Goal: Book appointment/travel/reservation: Register for event/course

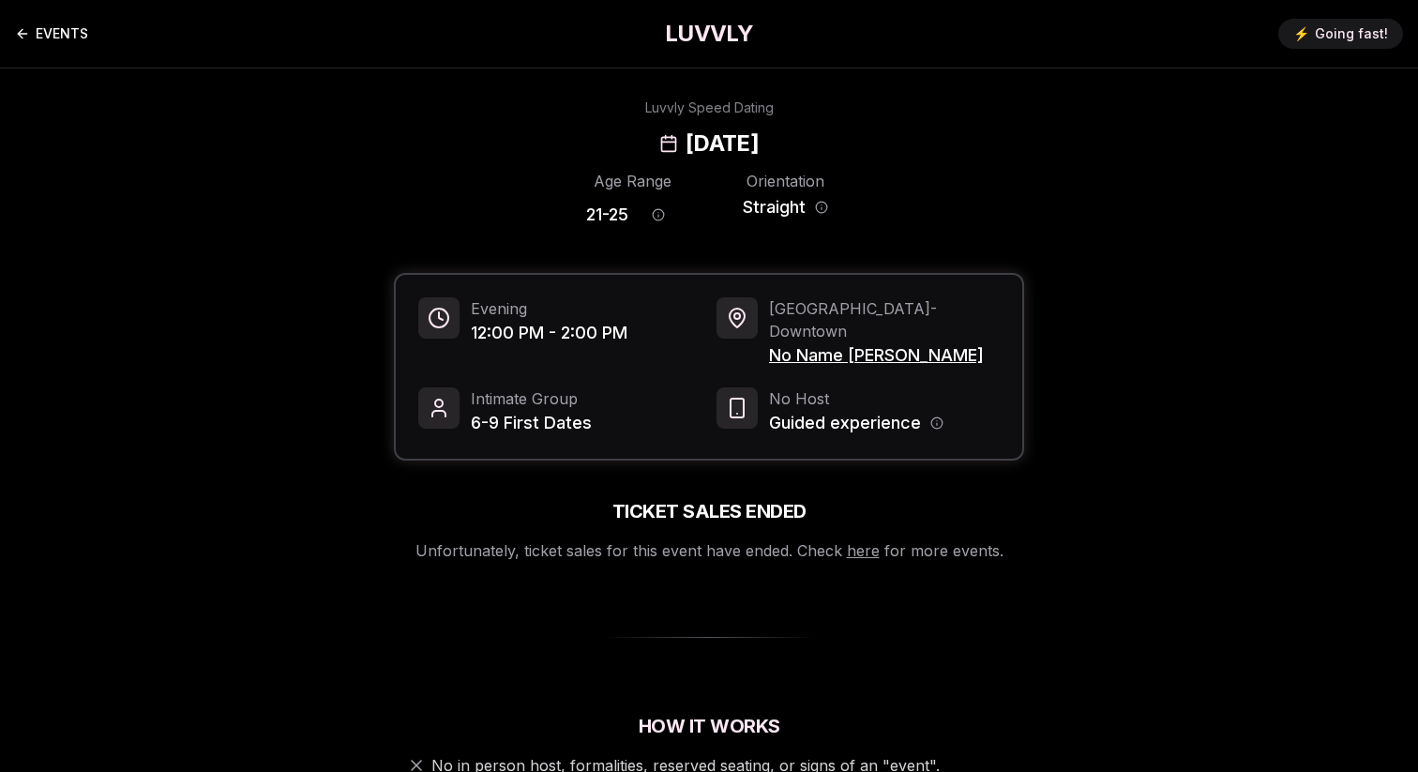
click at [53, 37] on link "EVENTS" at bounding box center [51, 34] width 73 height 38
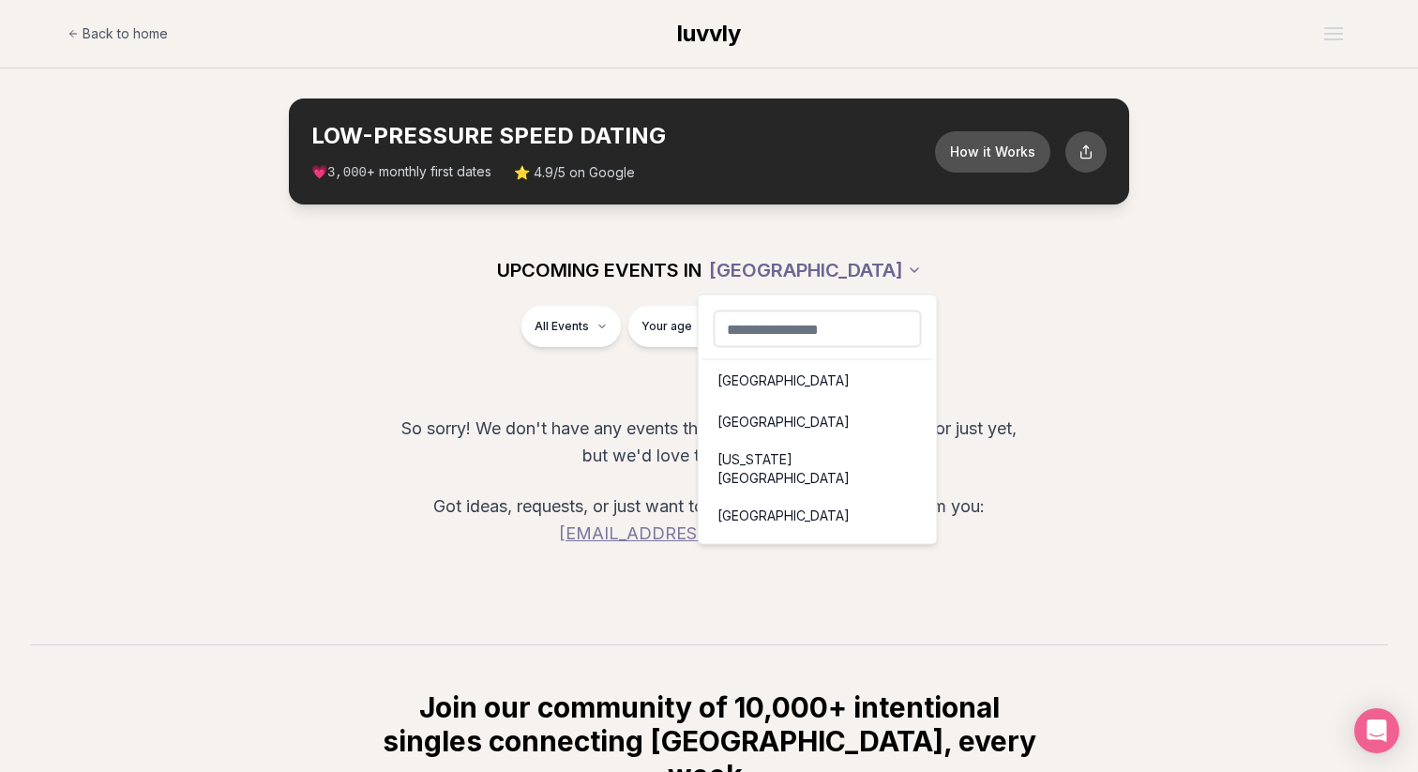
click at [843, 251] on html "Back to home luvvly LOW-PRESSURE SPEED DATING How it Works 💗 3,000 + monthly fi…" at bounding box center [709, 556] width 1418 height 1113
click at [742, 469] on div "New York City" at bounding box center [817, 469] width 231 height 53
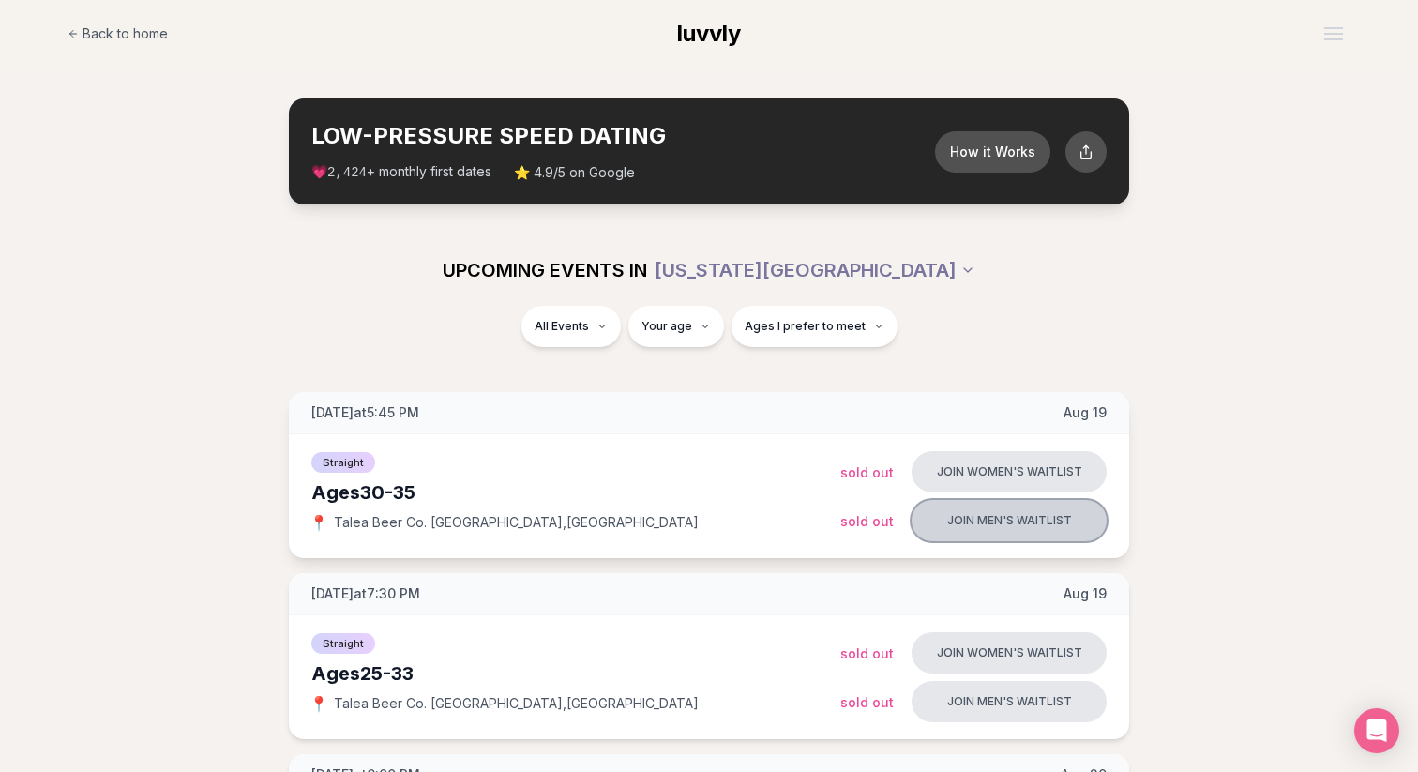
click at [980, 518] on button "Join men's waitlist" at bounding box center [1008, 520] width 195 height 41
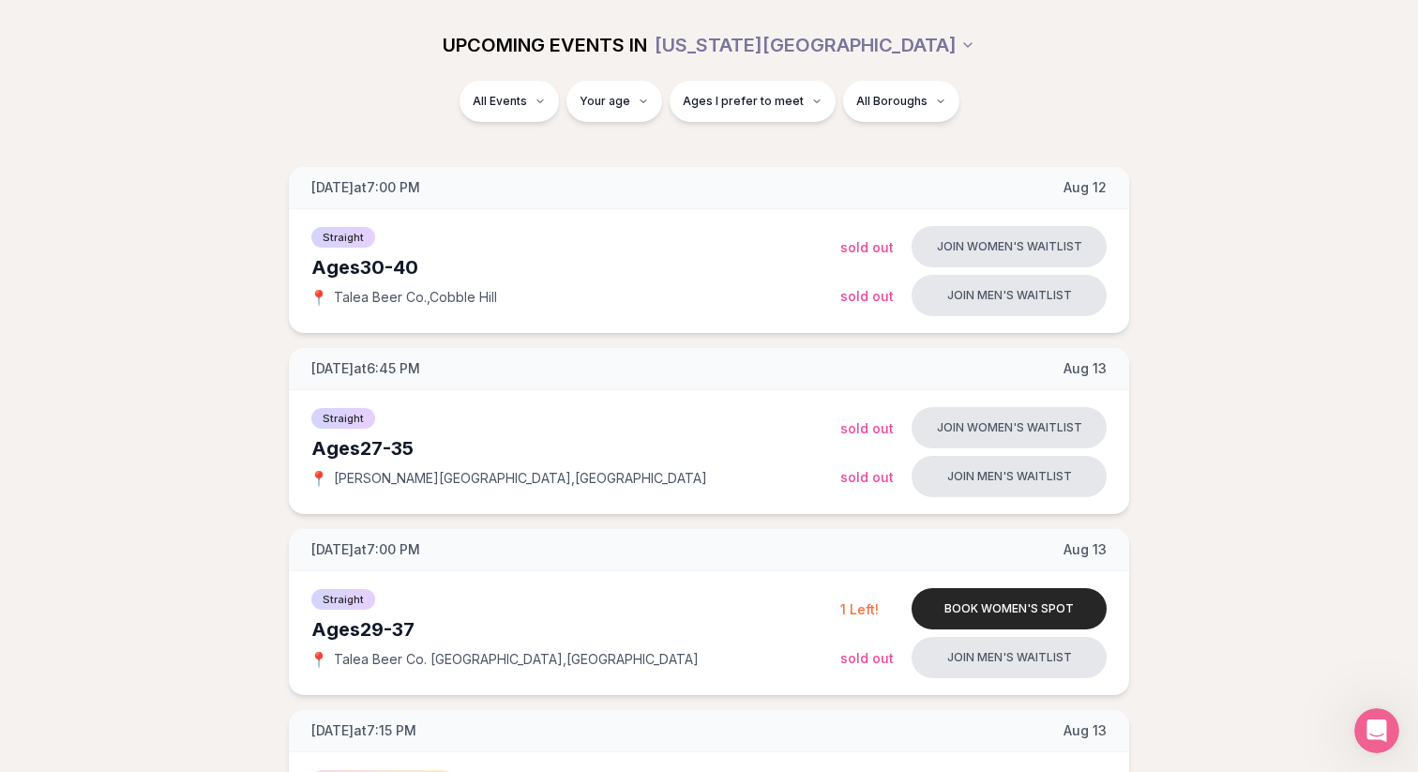
scroll to position [420, 0]
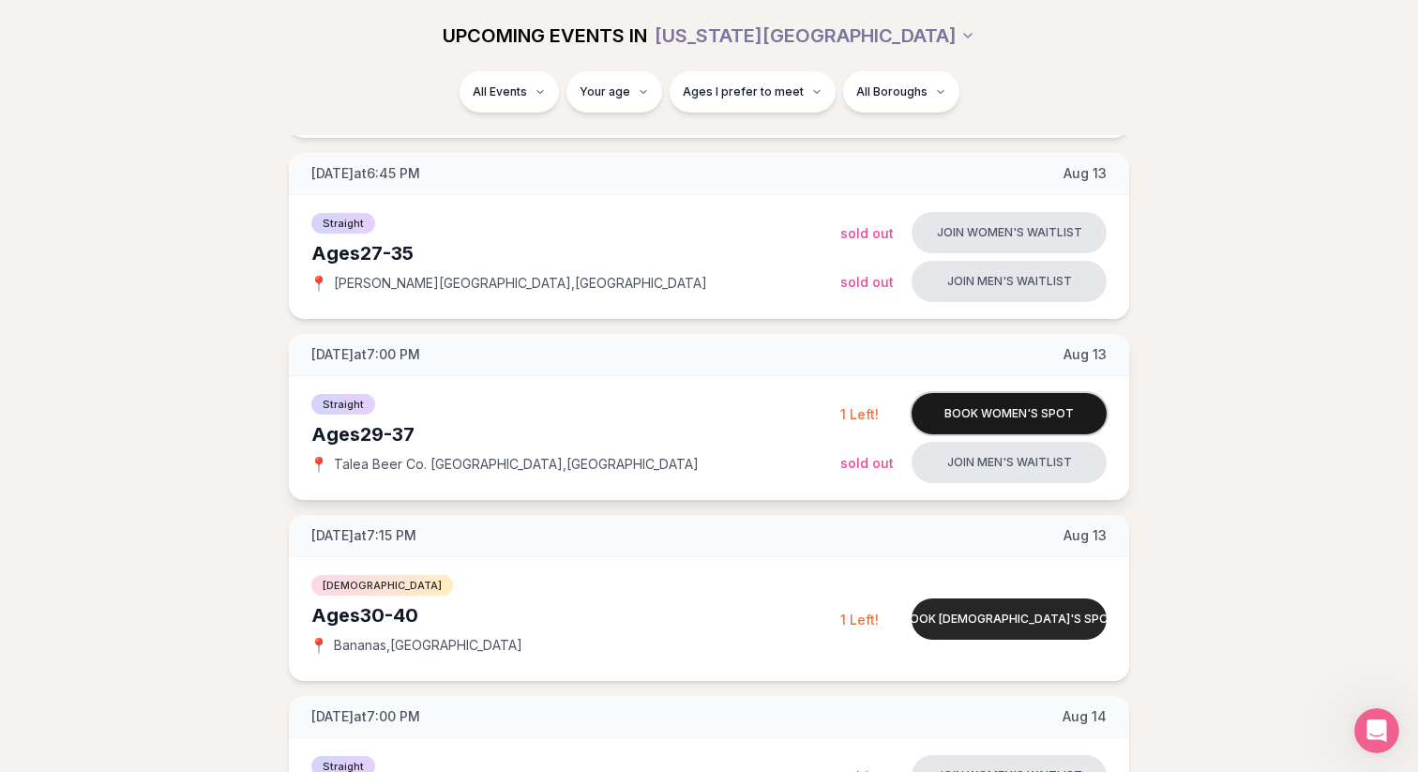
click at [989, 417] on button "Book women's spot" at bounding box center [1008, 413] width 195 height 41
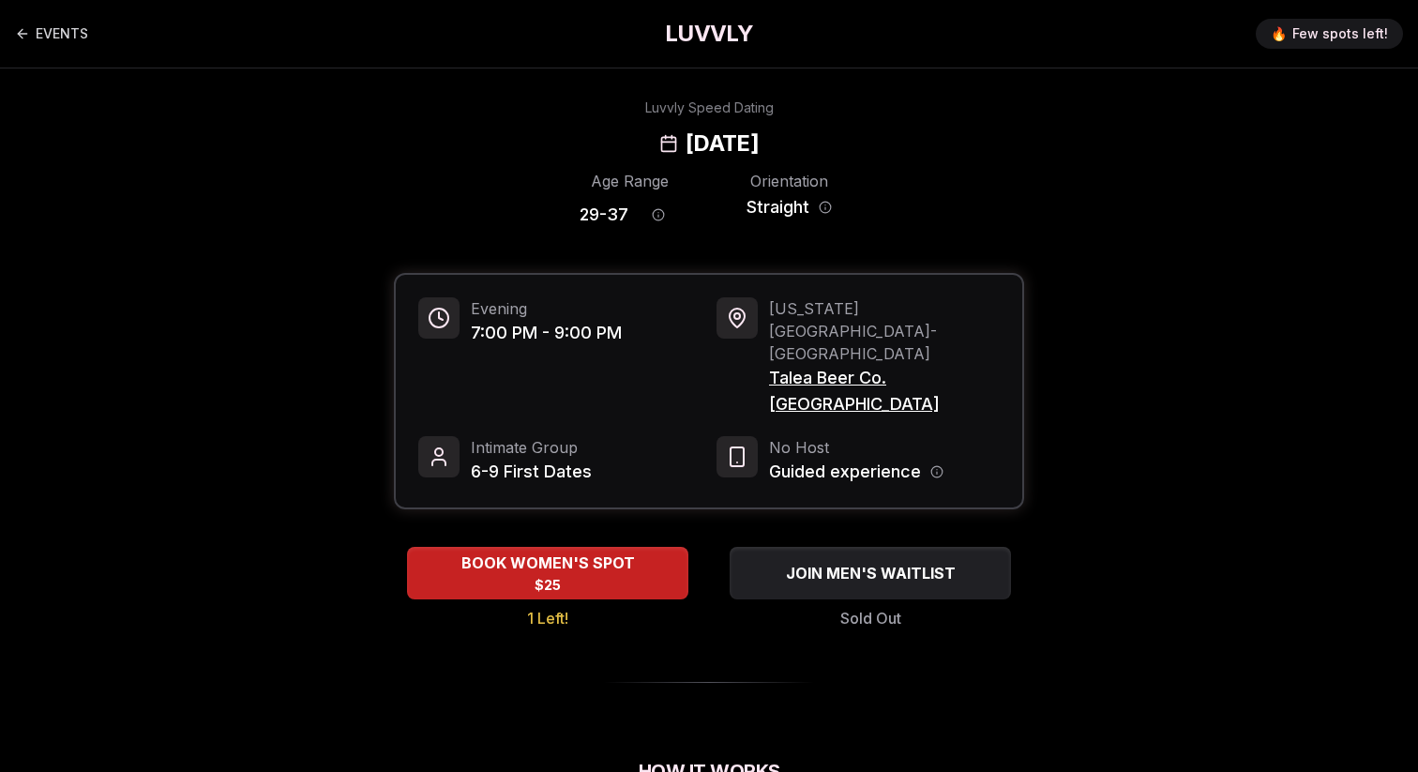
scroll to position [174, 0]
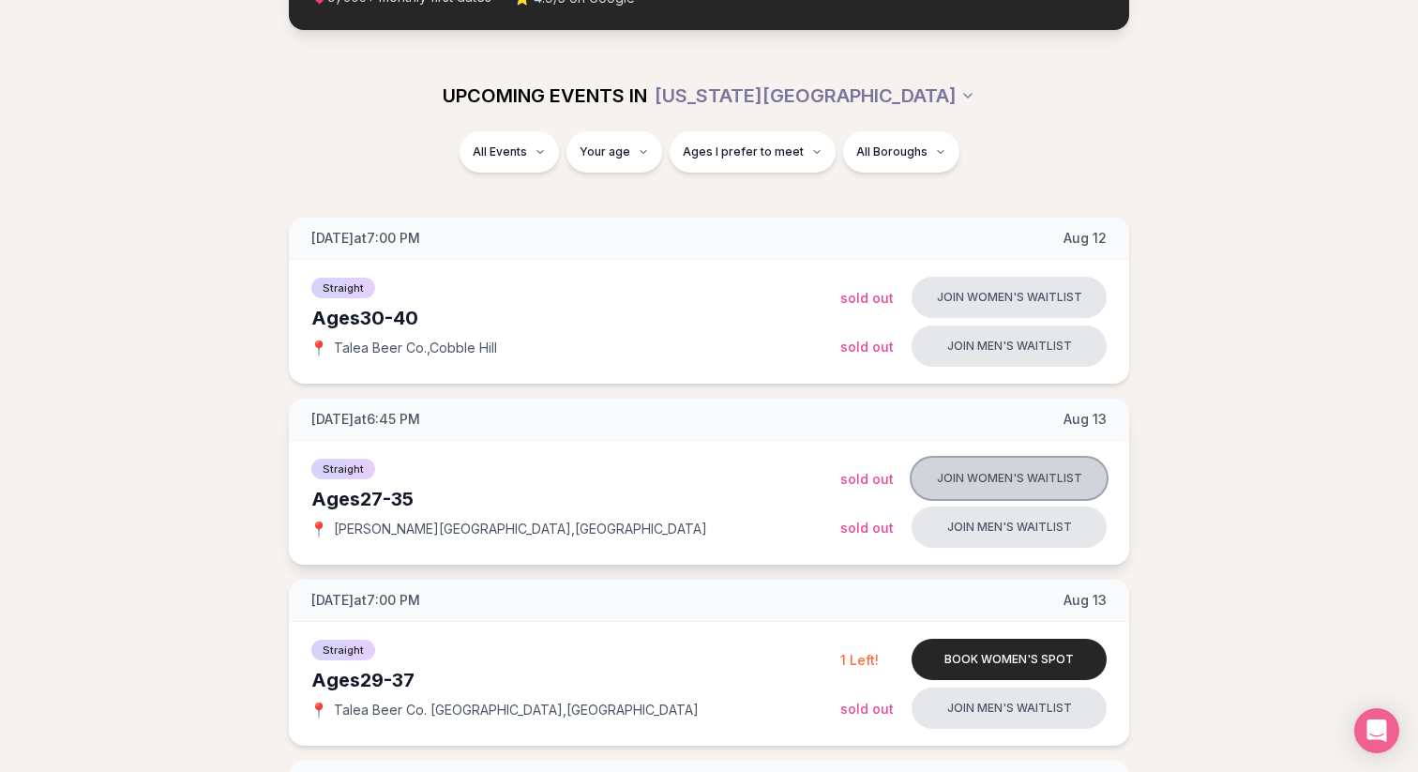
click at [982, 471] on button "Join women's waitlist" at bounding box center [1008, 478] width 195 height 41
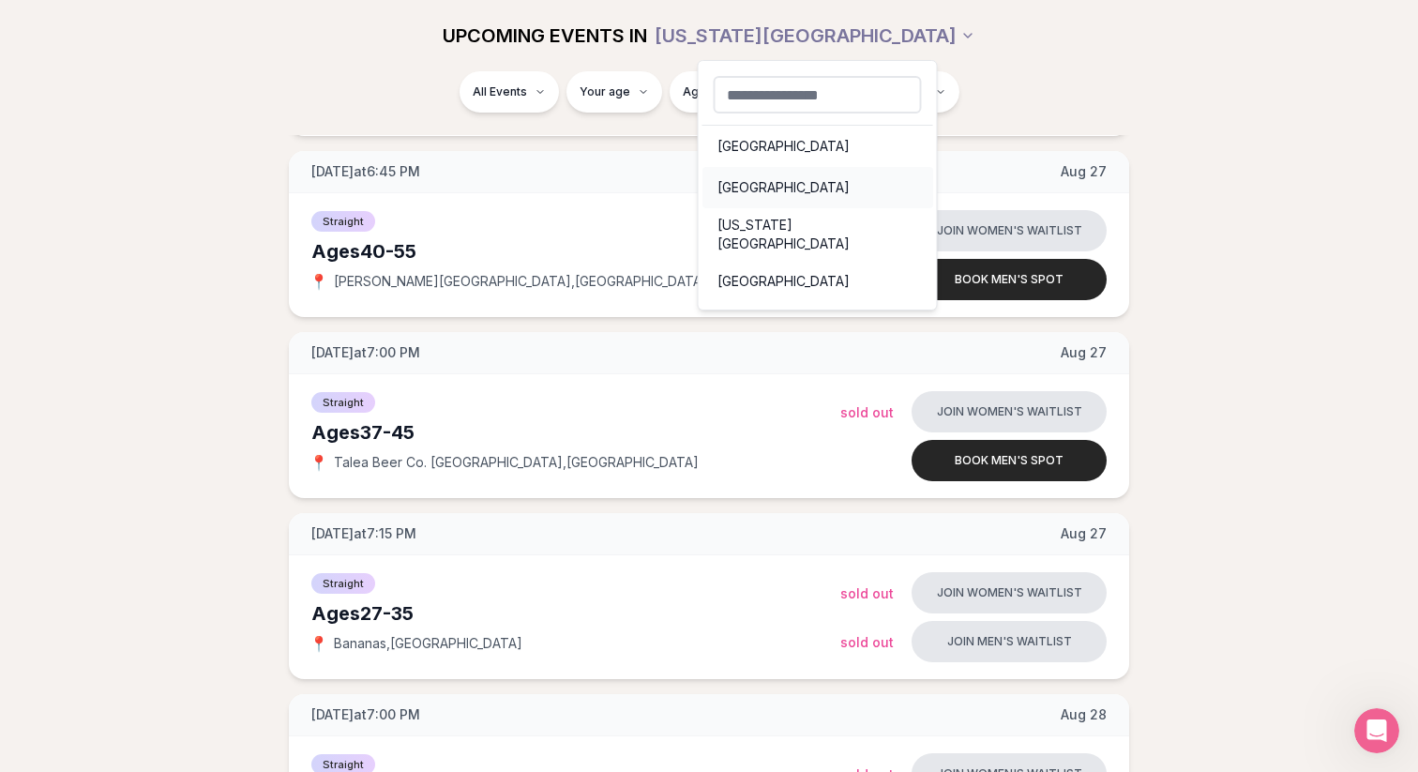
click at [744, 176] on div "Portland" at bounding box center [817, 187] width 231 height 41
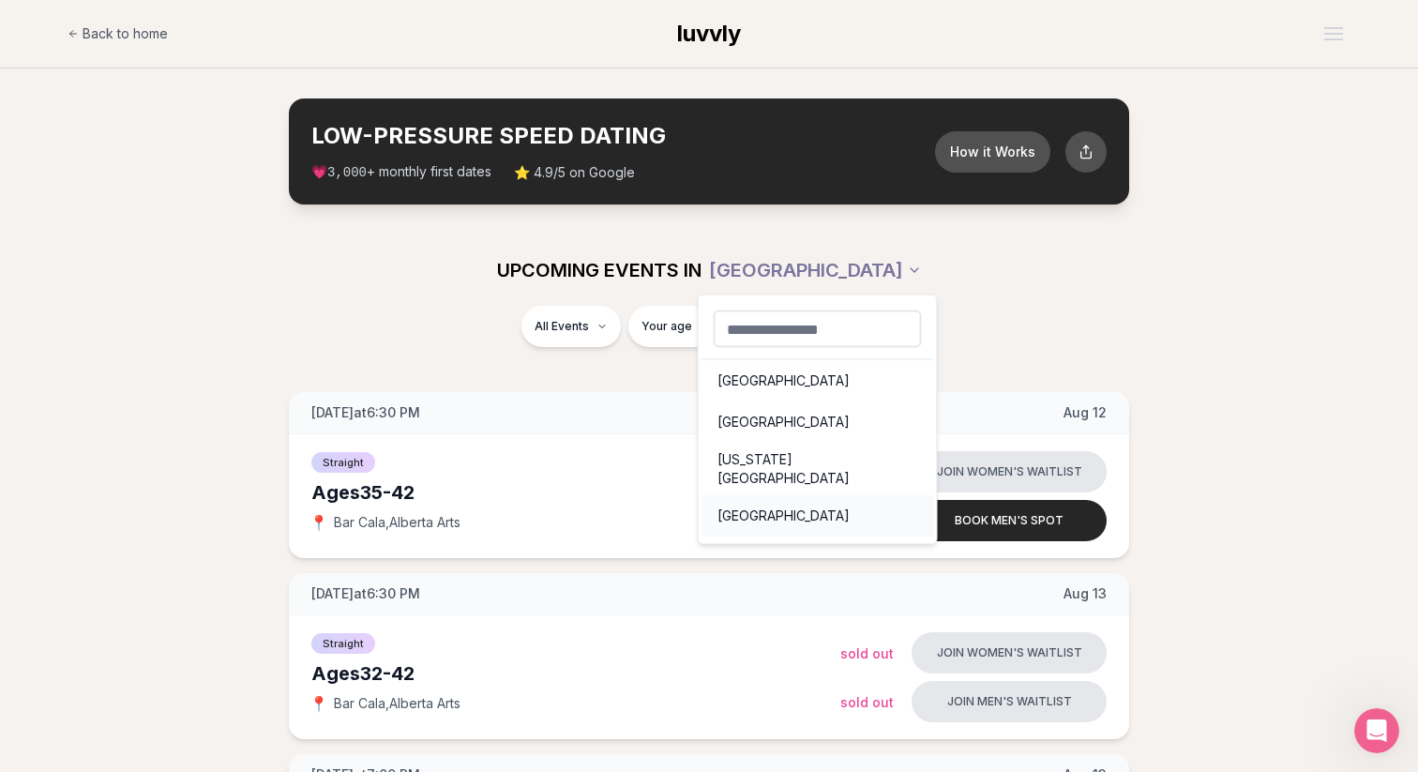
click at [760, 502] on div "San Francisco" at bounding box center [817, 515] width 231 height 41
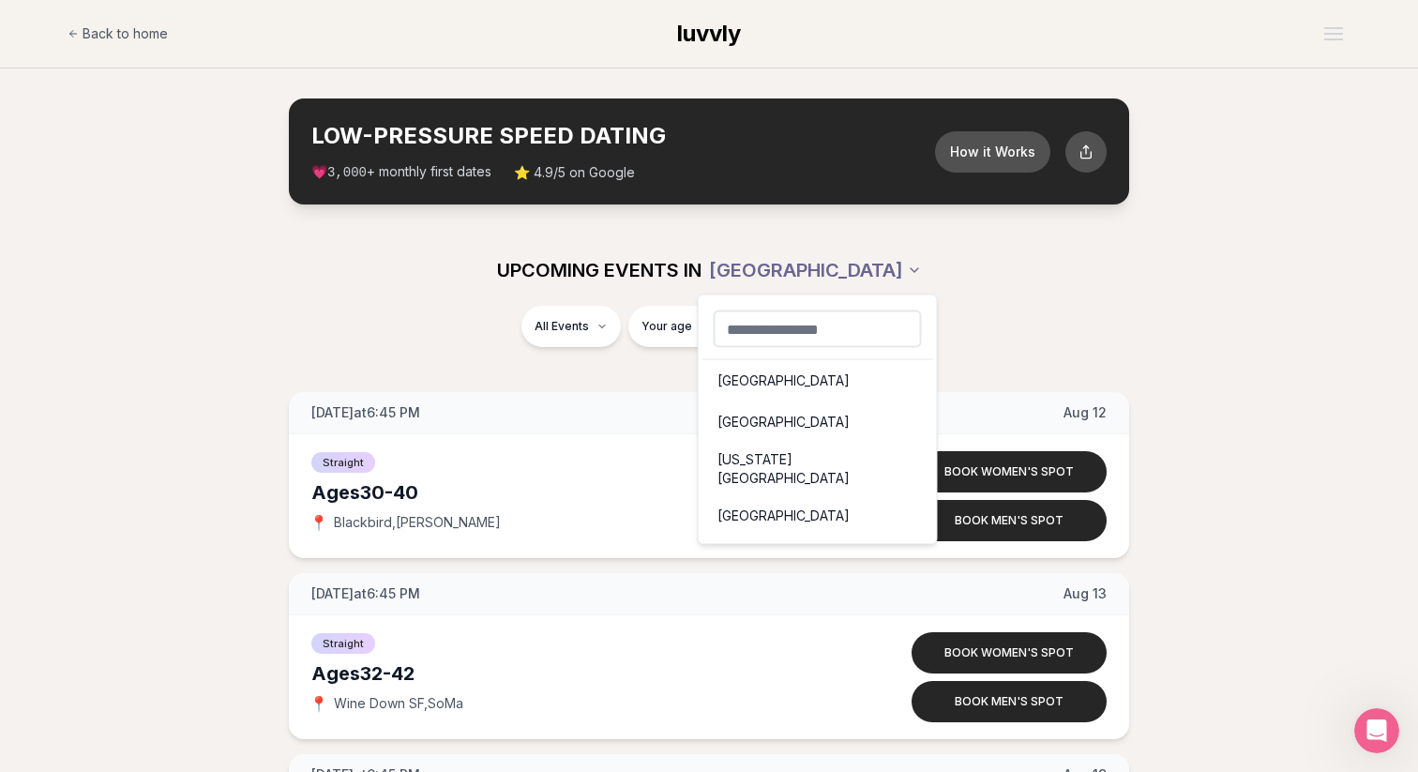
click at [771, 380] on div "Seattle" at bounding box center [817, 380] width 231 height 41
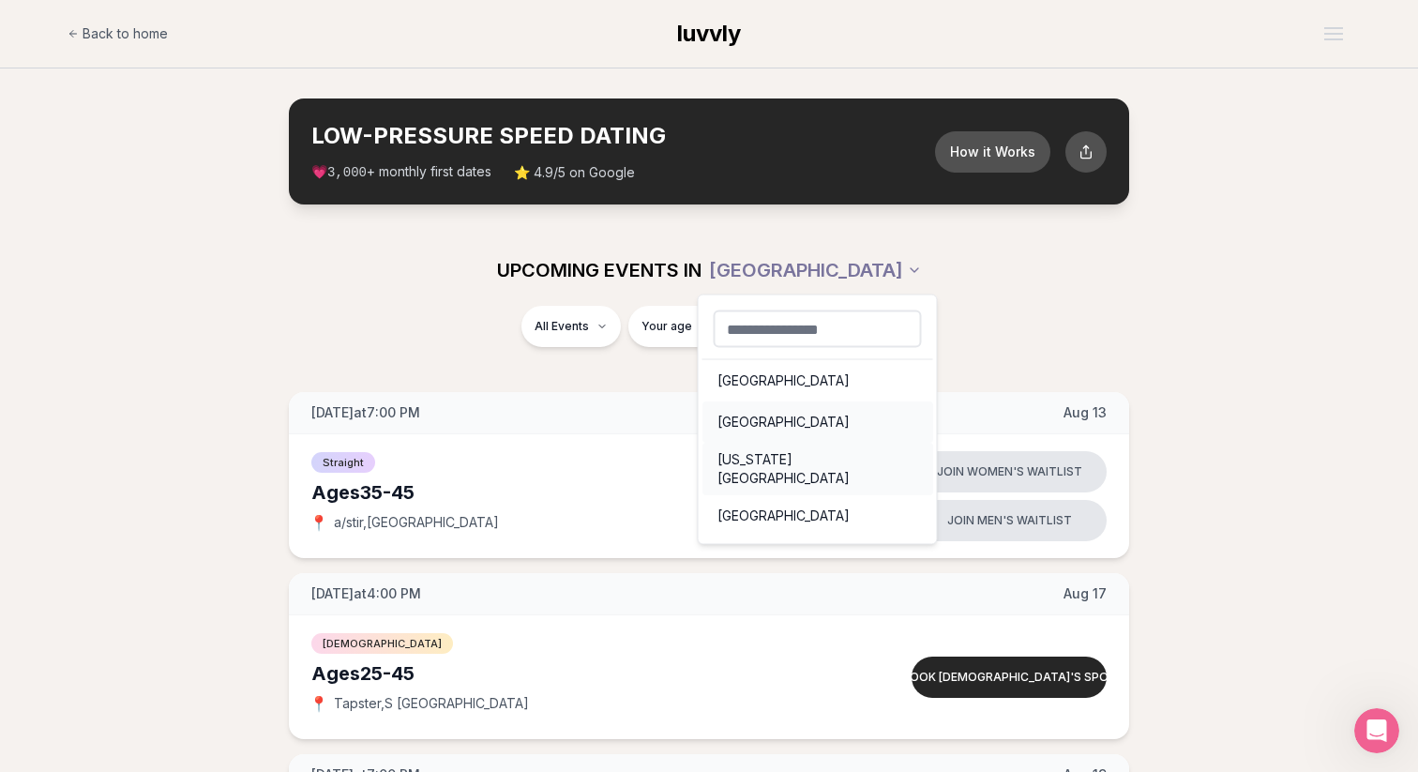
scroll to position [26, 0]
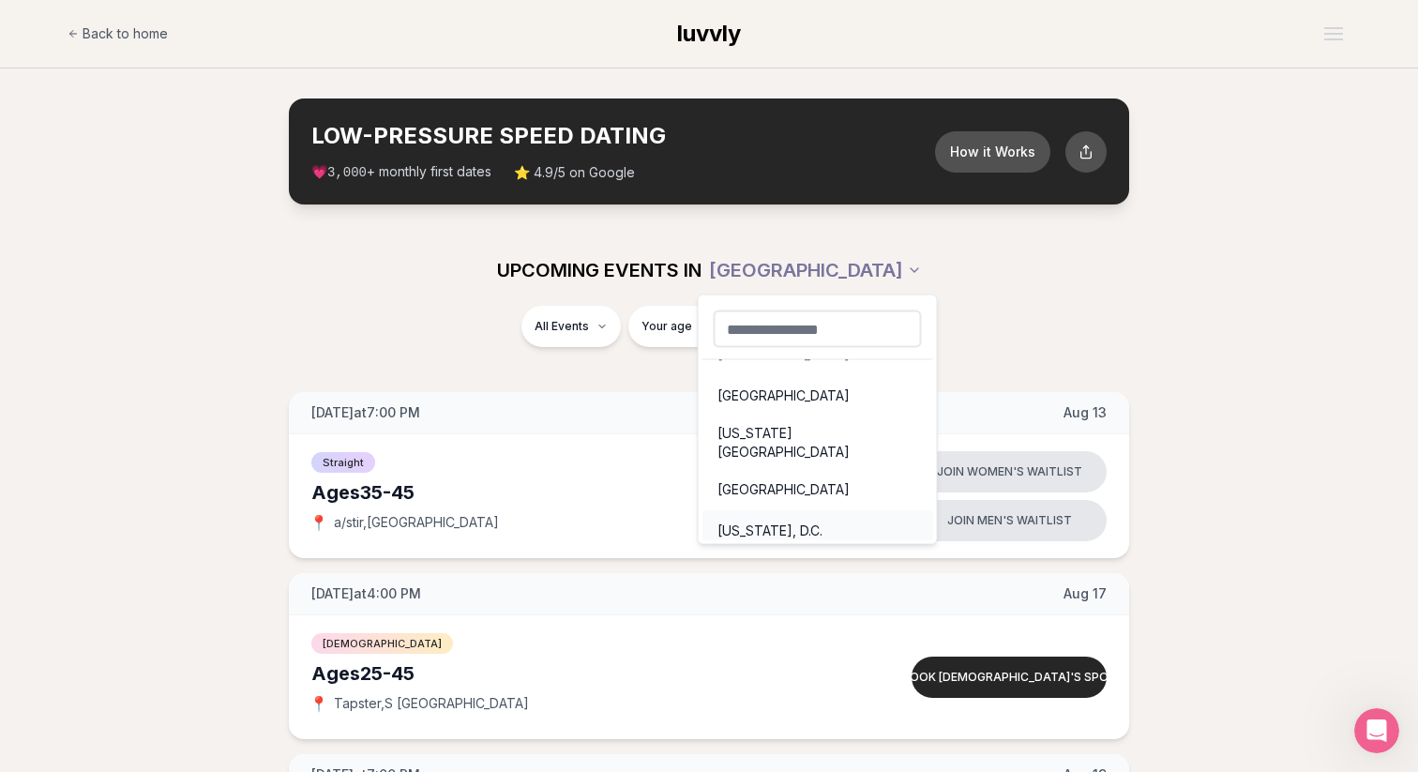
click at [769, 520] on div "Washington, D.C." at bounding box center [817, 530] width 231 height 41
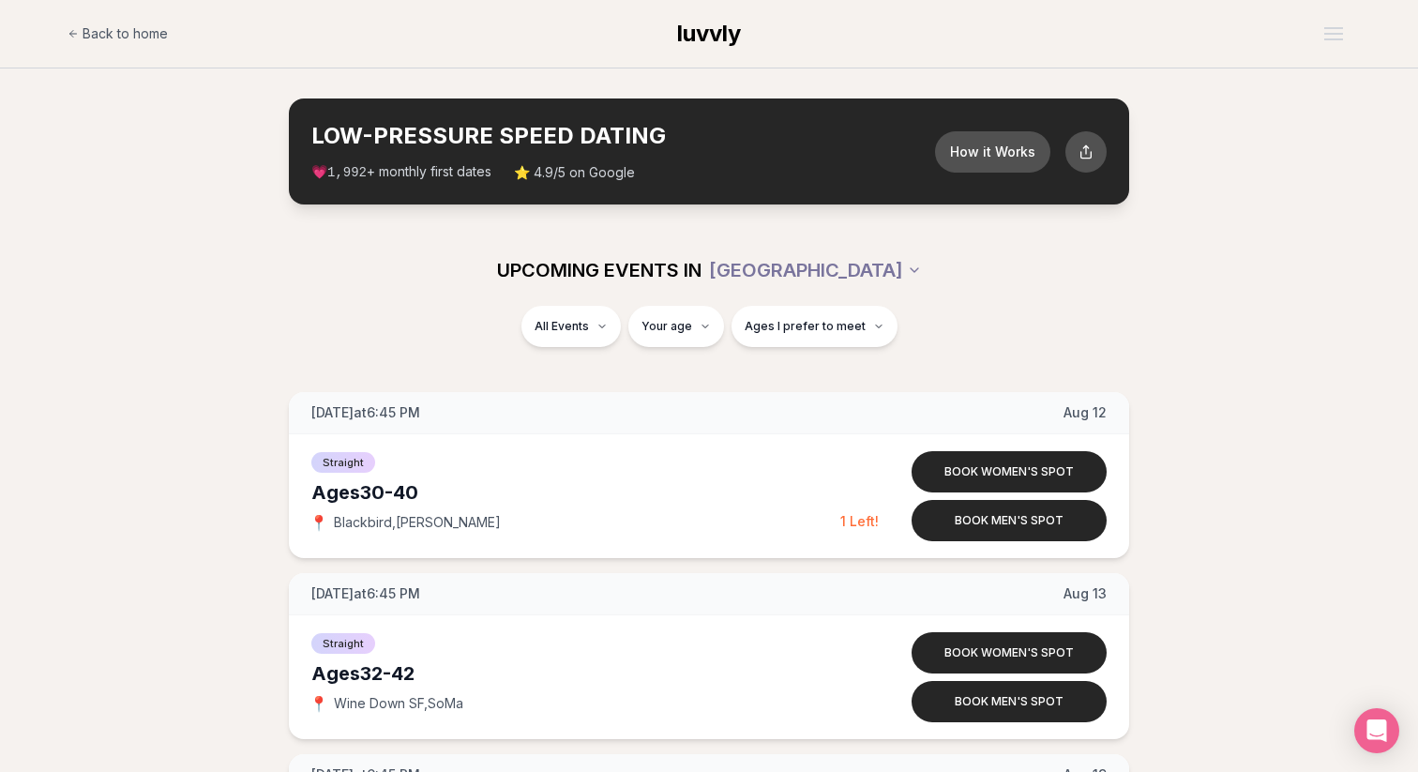
scroll to position [1, 0]
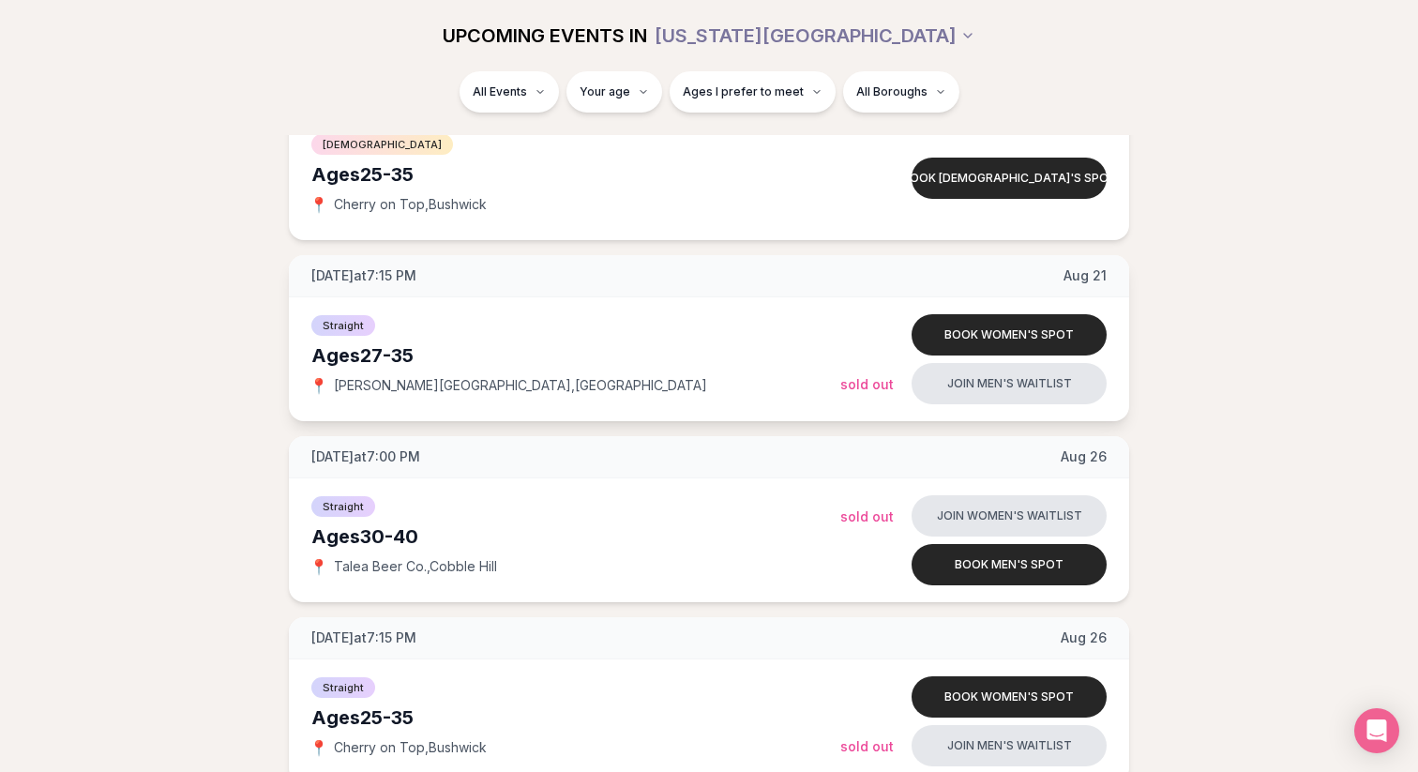
scroll to position [2502, 0]
